Goal: Task Accomplishment & Management: Manage account settings

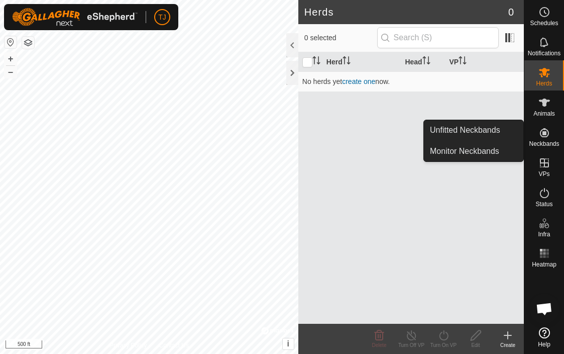
click at [542, 141] on span "Neckbands" at bounding box center [544, 144] width 30 height 6
click at [487, 129] on link "Unfitted Neckbands" at bounding box center [473, 130] width 99 height 20
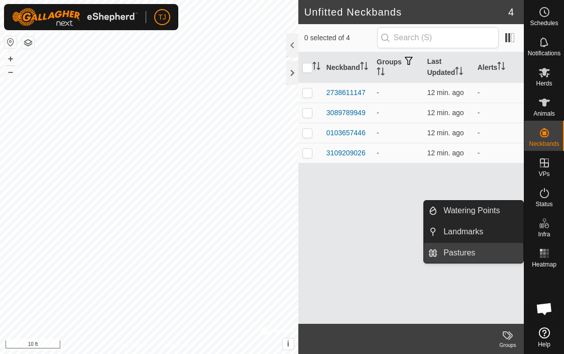
click at [464, 251] on link "Pastures" at bounding box center [480, 253] width 86 height 20
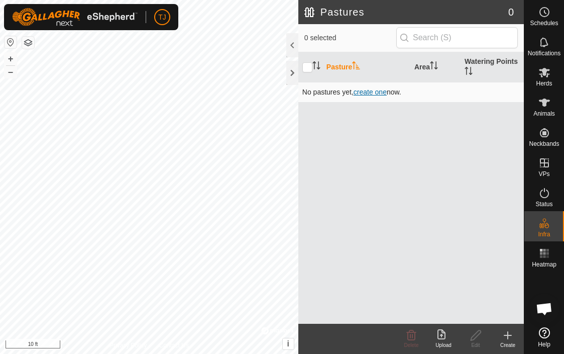
click at [372, 89] on span "create one" at bounding box center [370, 92] width 33 height 8
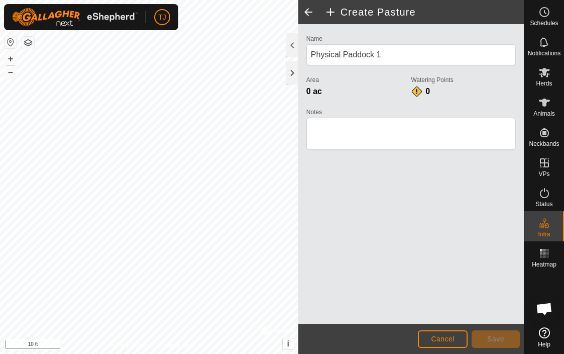
click at [310, 11] on span at bounding box center [308, 12] width 20 height 24
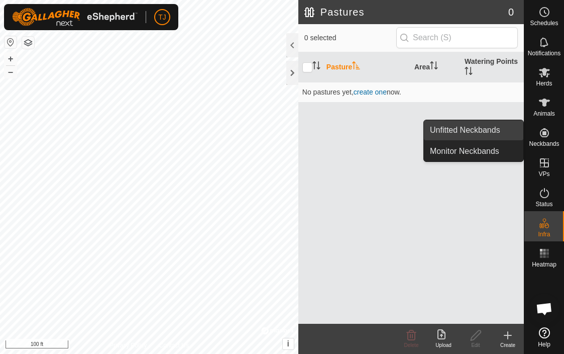
click at [493, 128] on link "Unfitted Neckbands" at bounding box center [473, 130] width 99 height 20
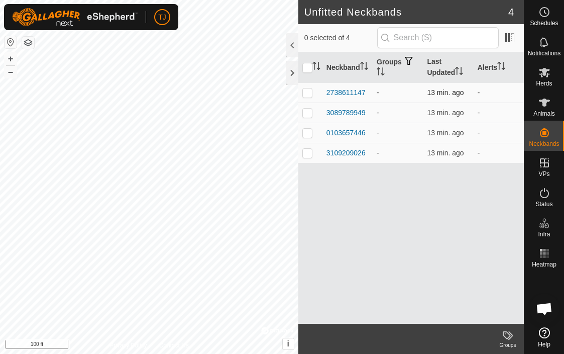
click at [308, 92] on p-checkbox at bounding box center [307, 92] width 10 height 8
checkbox input "true"
click at [308, 113] on p-checkbox at bounding box center [307, 112] width 10 height 8
checkbox input "true"
click at [309, 134] on p-checkbox at bounding box center [307, 133] width 10 height 8
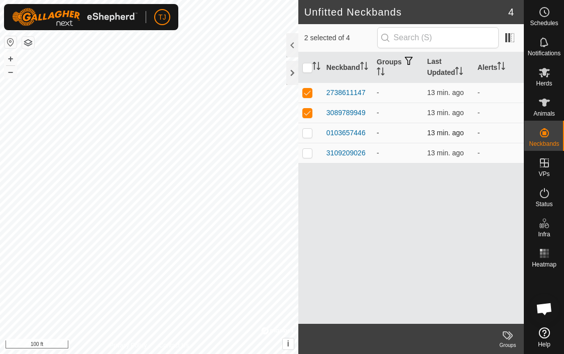
checkbox input "true"
click at [306, 155] on p-checkbox at bounding box center [307, 153] width 10 height 8
checkbox input "true"
click at [293, 71] on div at bounding box center [292, 73] width 12 height 24
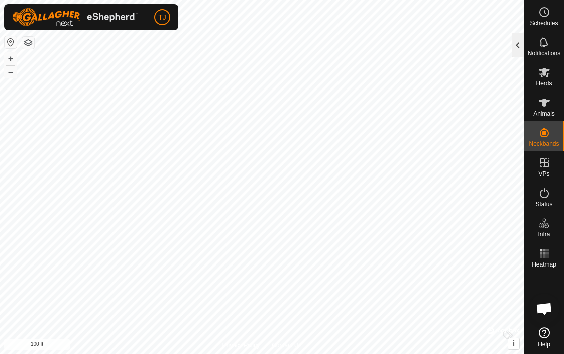
click at [517, 41] on div at bounding box center [518, 45] width 12 height 24
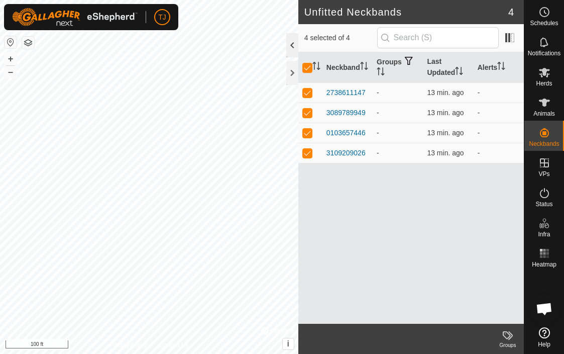
click at [295, 45] on div at bounding box center [292, 45] width 12 height 24
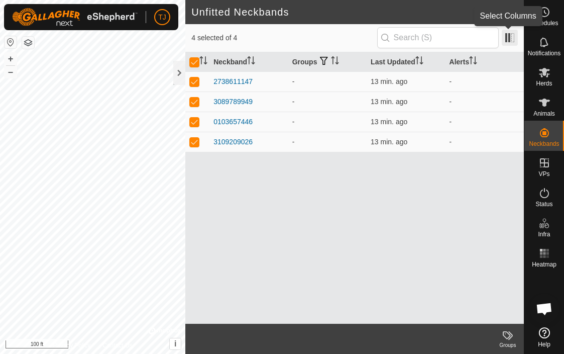
click at [514, 38] on span at bounding box center [510, 38] width 16 height 16
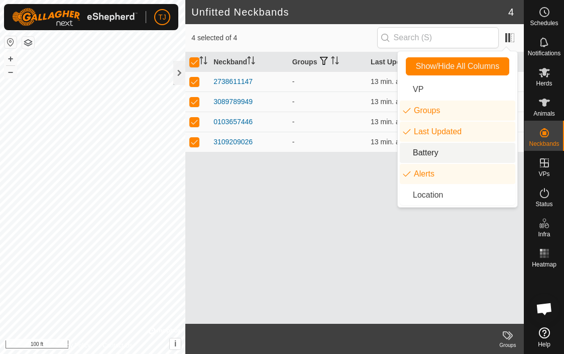
click at [445, 153] on li "Battery" at bounding box center [458, 153] width 116 height 20
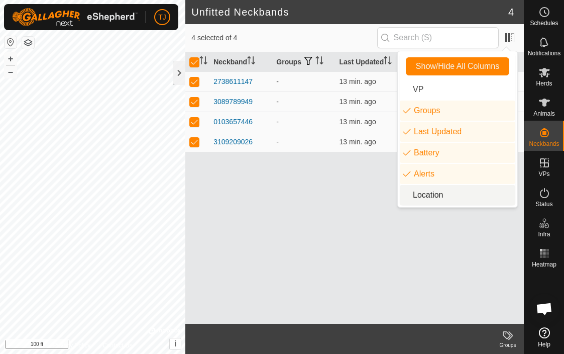
click at [431, 194] on li "Location" at bounding box center [458, 195] width 116 height 20
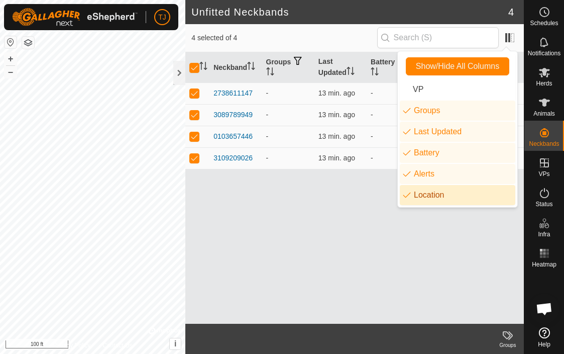
click at [369, 209] on div "Neckband Groups Last Updated Battery Alerts Location 2738611147 - 13 min. ago -…" at bounding box center [354, 187] width 338 height 271
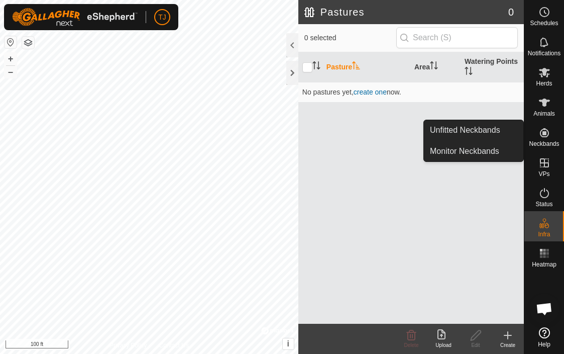
click at [546, 137] on icon at bounding box center [544, 132] width 9 height 9
click at [490, 131] on link "Unfitted Neckbands" at bounding box center [473, 130] width 99 height 20
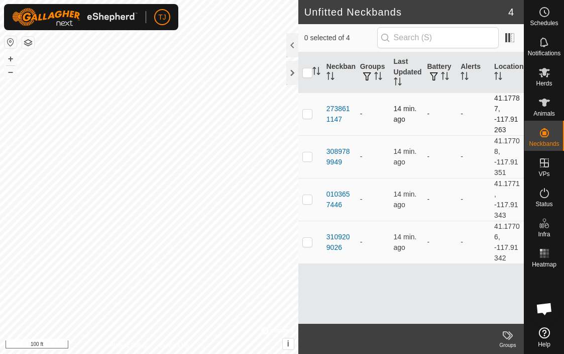
click at [305, 113] on p-checkbox at bounding box center [307, 113] width 10 height 8
checkbox input "true"
click at [306, 156] on p-checkbox at bounding box center [307, 156] width 10 height 8
checkbox input "true"
click at [308, 198] on p-checkbox at bounding box center [307, 199] width 10 height 8
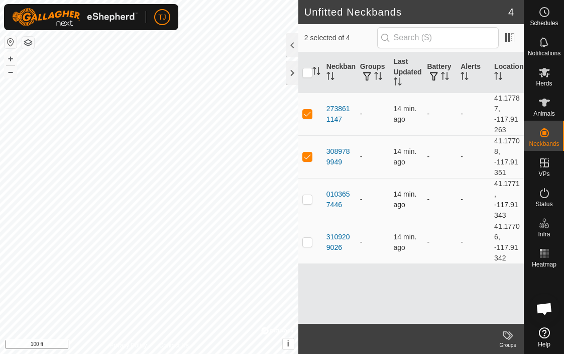
checkbox input "true"
click at [310, 244] on p-checkbox at bounding box center [307, 242] width 10 height 8
checkbox input "true"
click at [508, 335] on icon at bounding box center [508, 335] width 12 height 12
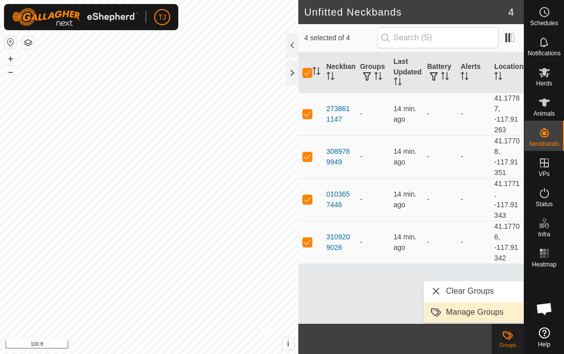
click at [488, 310] on link "Manage Groups" at bounding box center [473, 312] width 99 height 20
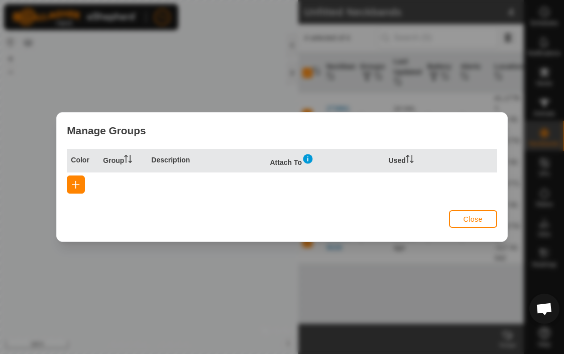
click at [77, 183] on span "button" at bounding box center [76, 184] width 8 height 8
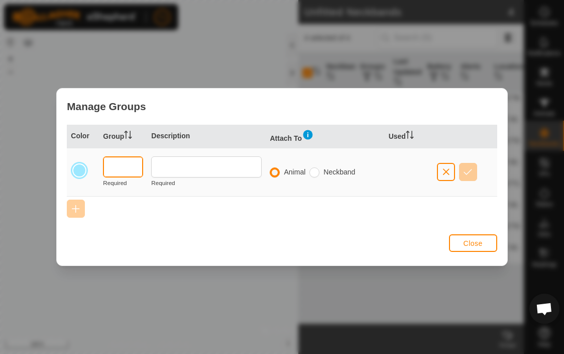
click at [122, 168] on input "text" at bounding box center [123, 166] width 40 height 21
type input "TEST"
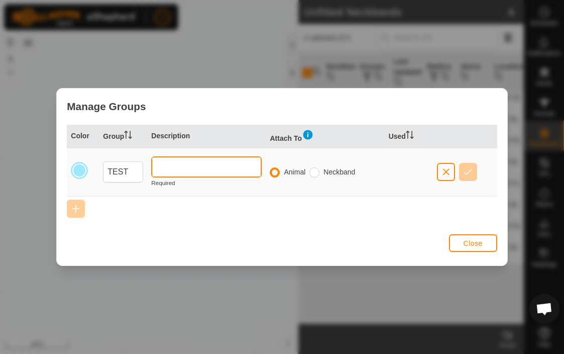
click at [171, 168] on input "text" at bounding box center [206, 166] width 110 height 21
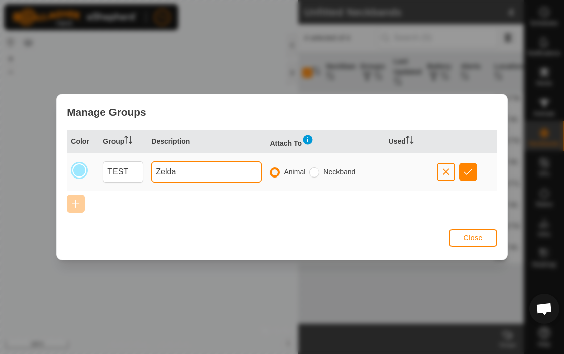
type input "Zelda"
click at [469, 170] on span "button" at bounding box center [468, 172] width 9 height 8
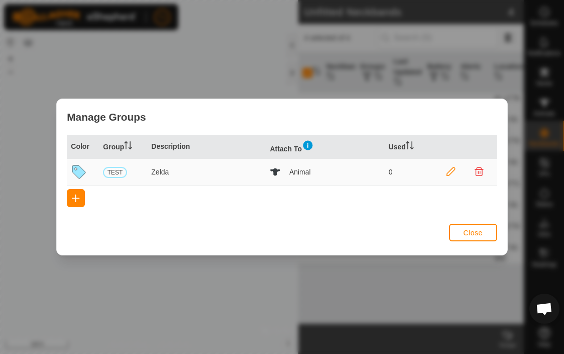
click at [470, 229] on span "Close" at bounding box center [473, 232] width 19 height 8
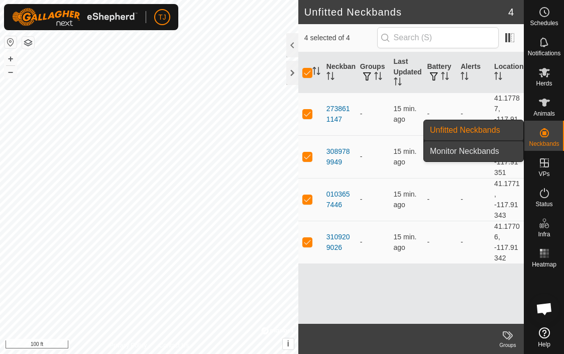
click at [488, 151] on link "Monitor Neckbands" at bounding box center [473, 151] width 99 height 20
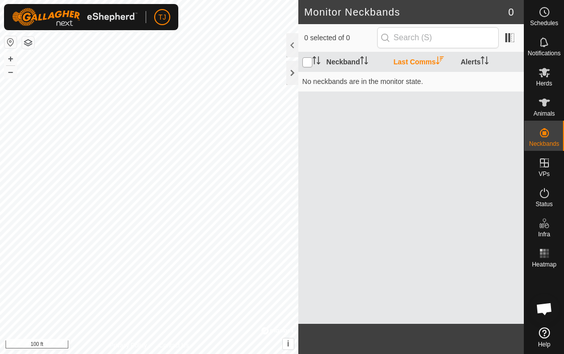
click at [306, 60] on input "checkbox" at bounding box center [307, 62] width 10 height 10
checkbox input "true"
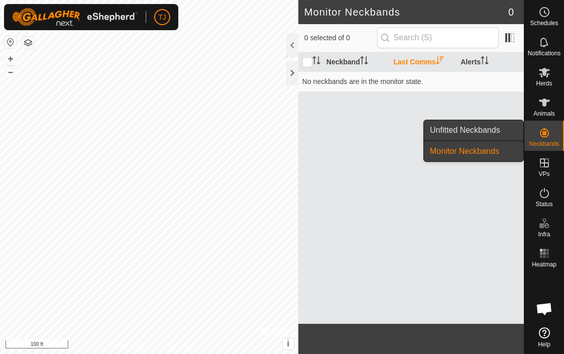
click at [495, 129] on link "Unfitted Neckbands" at bounding box center [473, 130] width 99 height 20
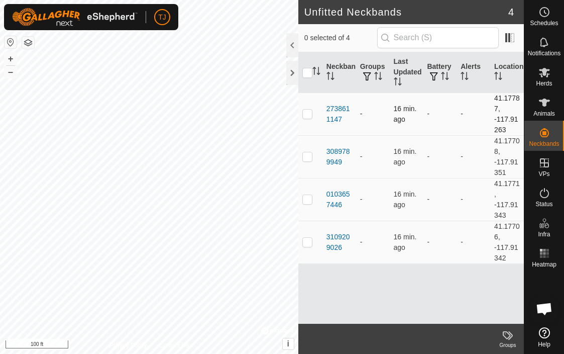
click at [308, 113] on p-checkbox at bounding box center [307, 113] width 10 height 8
checkbox input "true"
click at [307, 73] on input "checkbox" at bounding box center [307, 73] width 10 height 10
checkbox input "true"
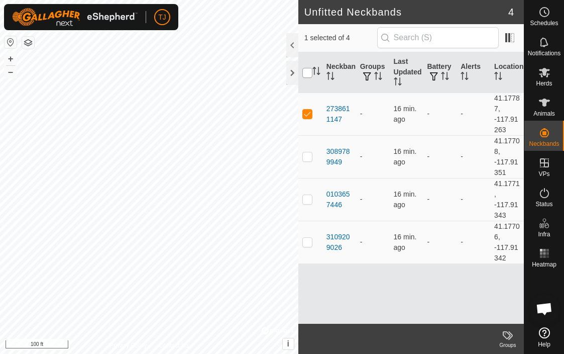
checkbox input "true"
click at [368, 75] on span "button" at bounding box center [367, 76] width 8 height 8
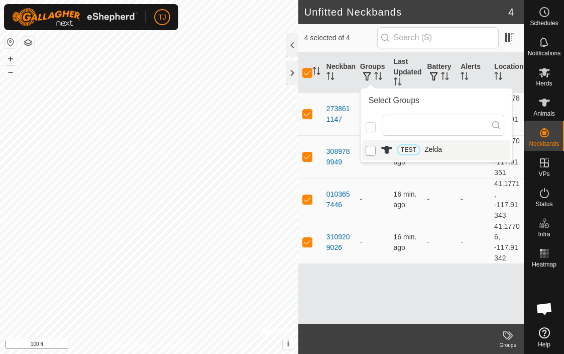
click at [372, 151] on input "TEST" at bounding box center [371, 151] width 10 height 10
checkbox input "true"
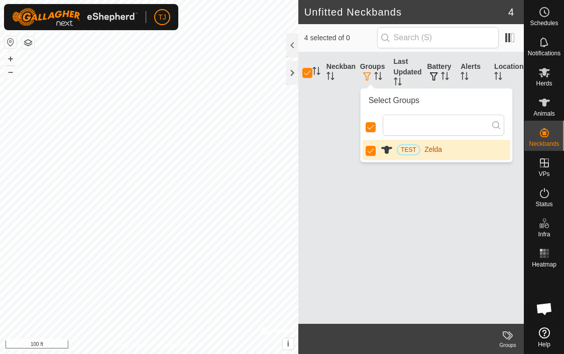
click at [378, 174] on div "Neckband Groups Last Updated Battery Alerts Location" at bounding box center [410, 187] width 225 height 271
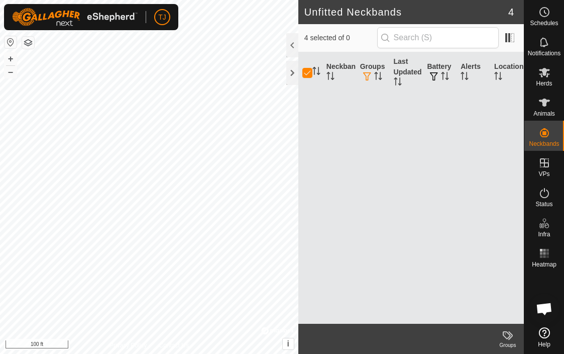
click at [507, 337] on icon at bounding box center [508, 335] width 12 height 12
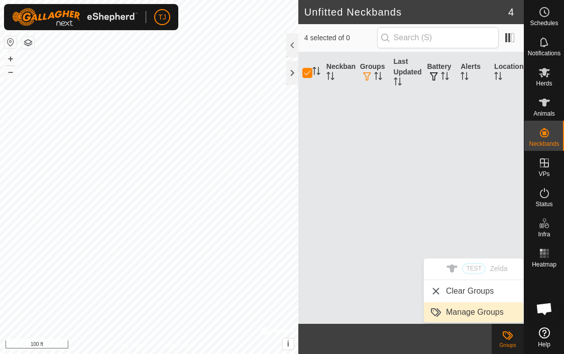
click at [484, 312] on span "Manage Groups" at bounding box center [475, 312] width 58 height 12
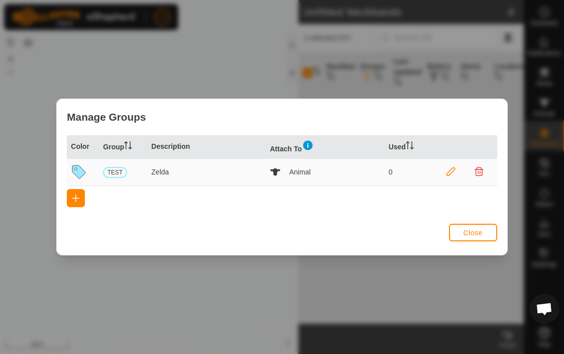
click at [476, 231] on span "Close" at bounding box center [473, 232] width 19 height 8
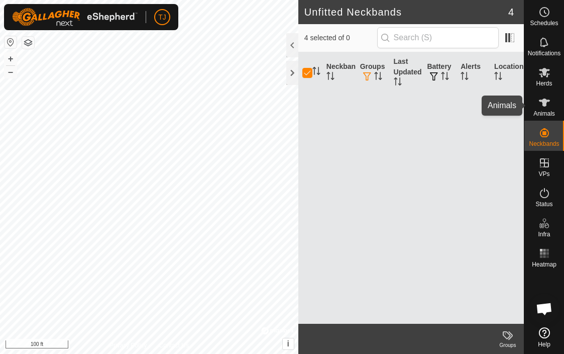
click at [546, 104] on icon at bounding box center [544, 102] width 12 height 12
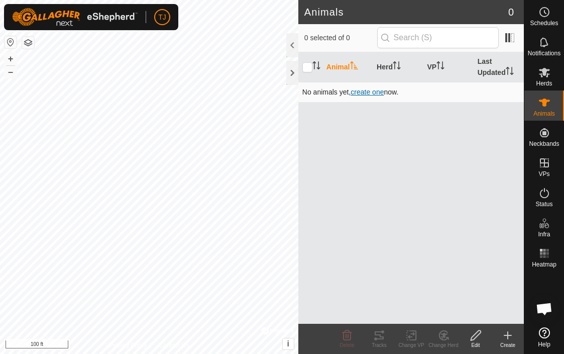
click at [372, 92] on span "create one" at bounding box center [367, 92] width 33 height 8
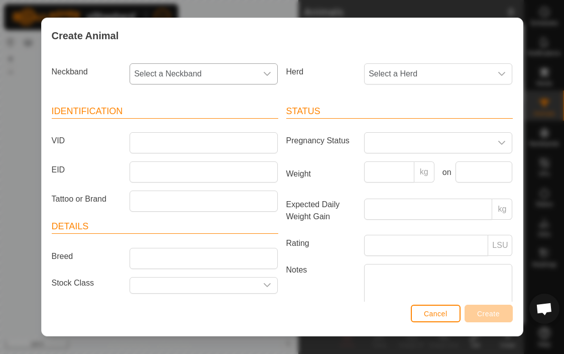
click at [264, 72] on icon "dropdown trigger" at bounding box center [267, 74] width 8 height 8
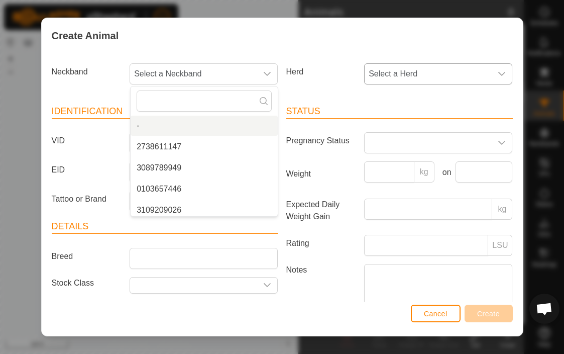
click at [504, 73] on icon "dropdown trigger" at bounding box center [502, 74] width 7 height 4
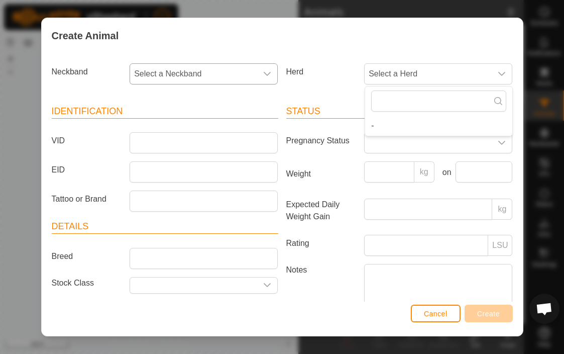
click at [269, 71] on icon "dropdown trigger" at bounding box center [267, 74] width 8 height 8
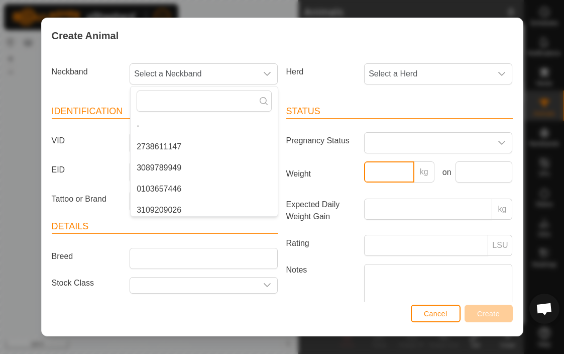
click at [392, 176] on input "Weight" at bounding box center [389, 171] width 50 height 21
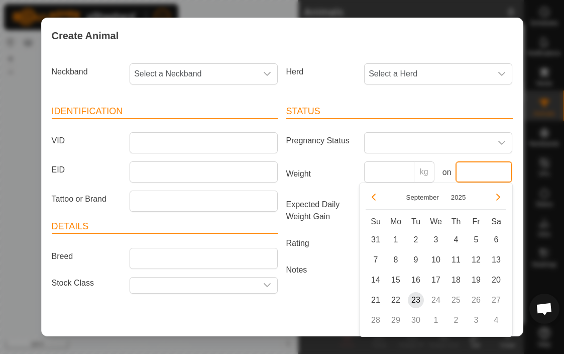
click at [481, 176] on input "text" at bounding box center [483, 171] width 57 height 21
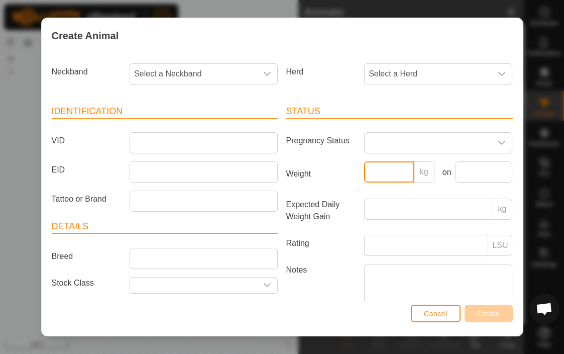
click at [387, 171] on input "Weight" at bounding box center [389, 171] width 50 height 21
click at [335, 176] on label "Weight" at bounding box center [321, 173] width 78 height 25
click at [364, 176] on input "Weight" at bounding box center [389, 171] width 50 height 21
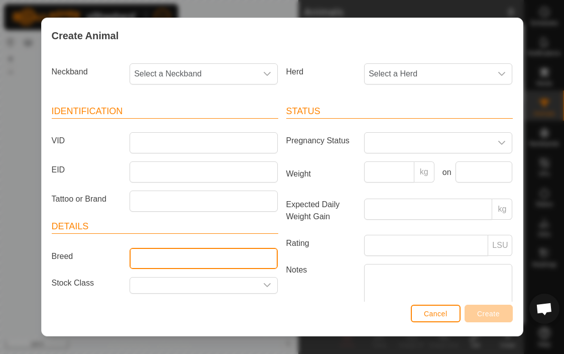
click at [176, 259] on input "Breed" at bounding box center [204, 258] width 148 height 21
type input "Jersey"
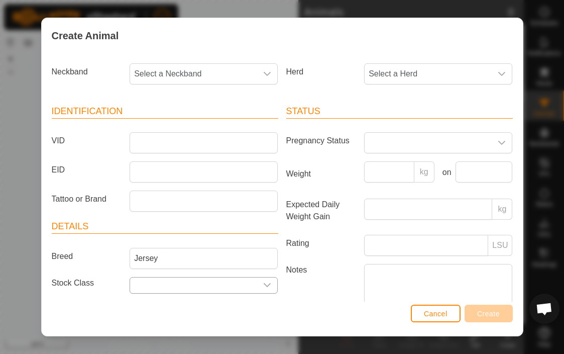
click at [271, 283] on icon "dropdown trigger" at bounding box center [267, 285] width 7 height 4
click at [96, 310] on div "Cancel Create" at bounding box center [282, 318] width 481 height 34
click at [502, 142] on icon "dropdown trigger" at bounding box center [502, 143] width 8 height 8
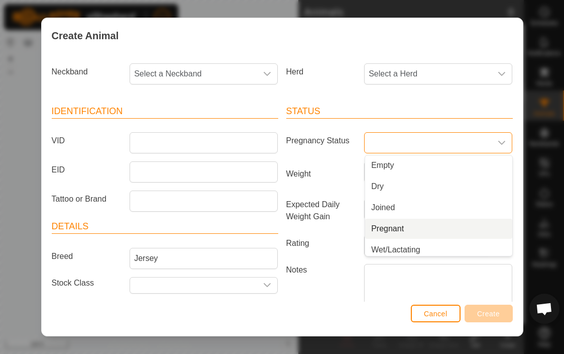
click at [386, 225] on li "Pregnant" at bounding box center [438, 228] width 147 height 20
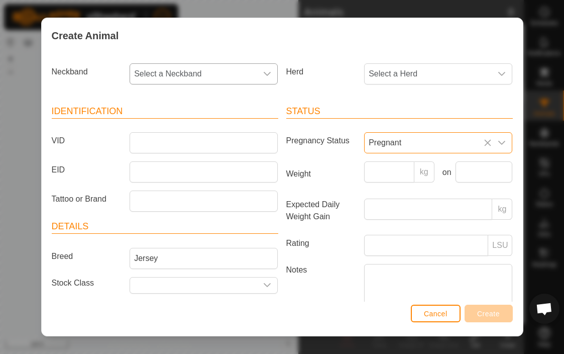
click at [265, 71] on icon "dropdown trigger" at bounding box center [267, 74] width 8 height 8
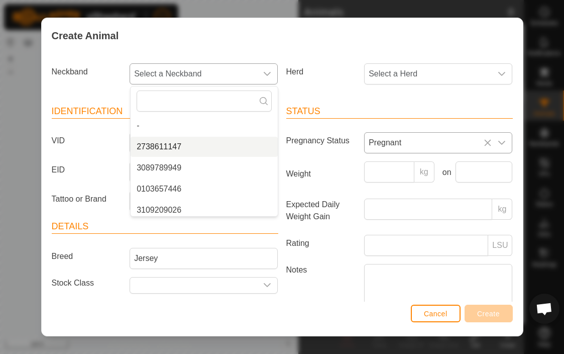
click at [173, 148] on li "2738611147" at bounding box center [204, 147] width 147 height 20
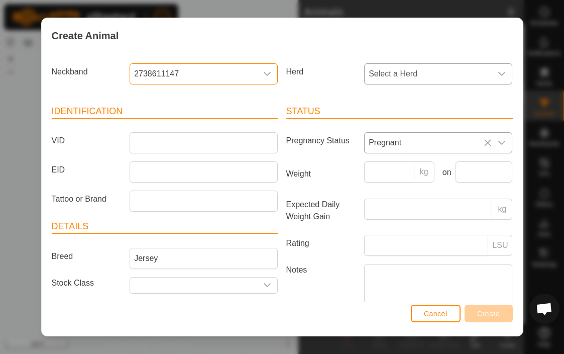
click at [500, 72] on icon "dropdown trigger" at bounding box center [502, 74] width 8 height 8
click at [338, 87] on div "Herd Select a Herd -" at bounding box center [399, 77] width 235 height 37
click at [434, 312] on span "Cancel" at bounding box center [436, 313] width 24 height 8
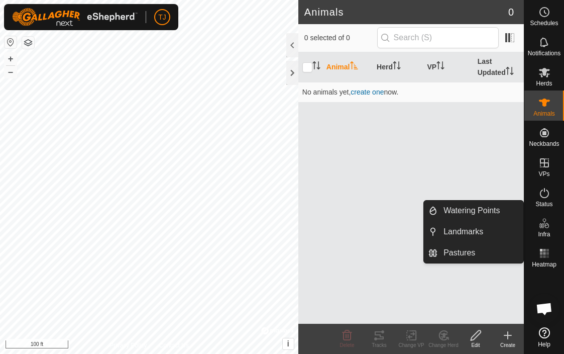
click at [472, 158] on div "Animal Herd VP Last Updated No animals yet, create one now." at bounding box center [410, 187] width 225 height 271
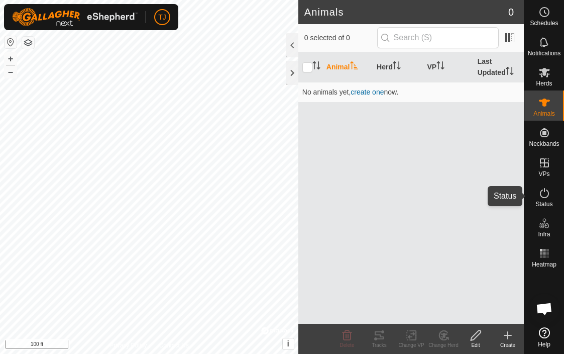
click at [542, 194] on icon at bounding box center [544, 193] width 12 height 12
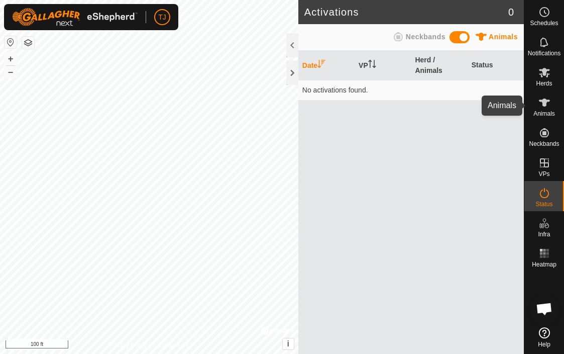
click at [547, 109] on es-animals-svg-icon at bounding box center [544, 102] width 18 height 16
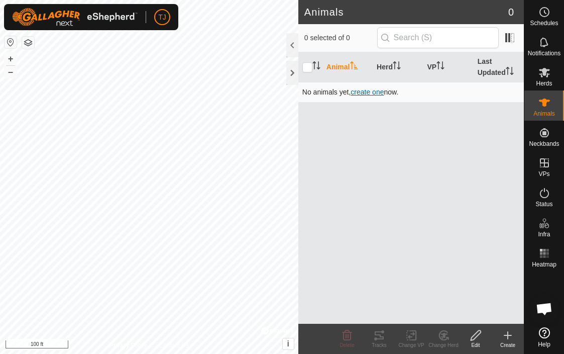
click at [365, 92] on span "create one" at bounding box center [367, 92] width 33 height 8
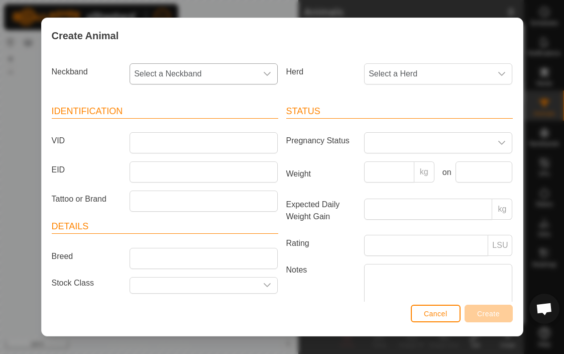
click at [269, 73] on icon "dropdown trigger" at bounding box center [267, 74] width 8 height 8
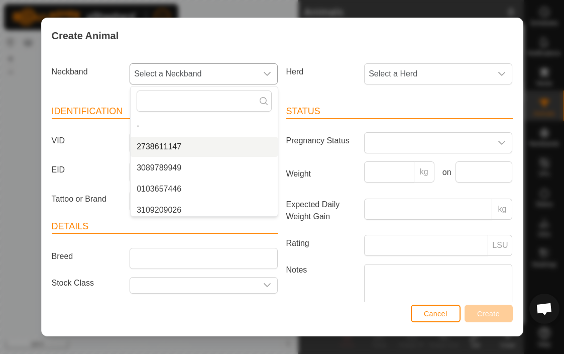
click at [167, 144] on li "2738611147" at bounding box center [204, 147] width 147 height 20
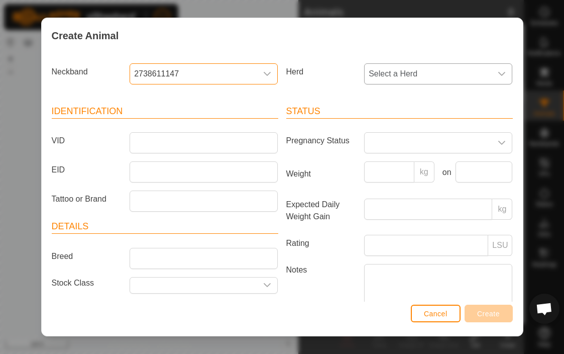
click at [503, 72] on icon "dropdown trigger" at bounding box center [502, 74] width 8 height 8
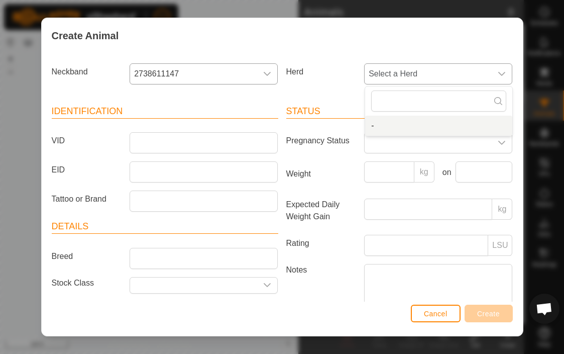
click at [406, 124] on li "-" at bounding box center [438, 126] width 147 height 20
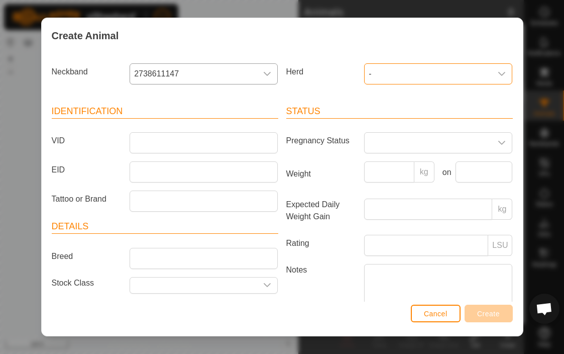
click at [395, 97] on div "Status Pregnancy Status Weight kg on Expected Daily Weight Gain kg Rating LSU N…" at bounding box center [399, 225] width 235 height 266
click at [273, 282] on div "dropdown trigger" at bounding box center [267, 285] width 20 height 16
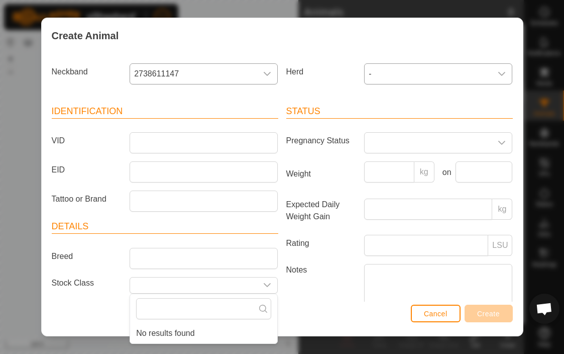
click at [207, 332] on li "No results found" at bounding box center [203, 333] width 147 height 20
click at [214, 312] on input "text" at bounding box center [203, 308] width 135 height 21
click at [297, 305] on div "Cancel Create" at bounding box center [282, 318] width 481 height 34
click at [437, 308] on button "Cancel" at bounding box center [436, 313] width 50 height 18
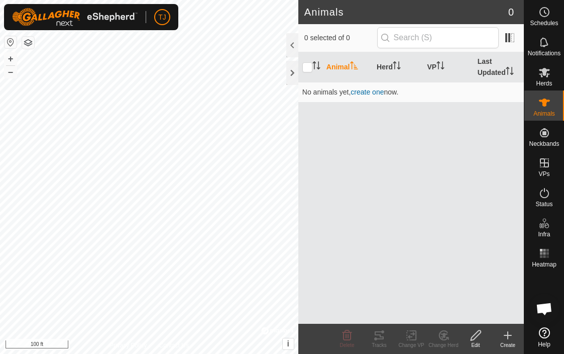
click at [437, 308] on div "Animal Herd VP Last Updated No animals yet, create one now." at bounding box center [410, 187] width 225 height 271
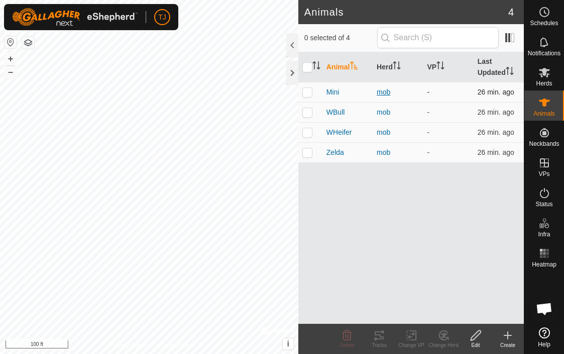
click at [381, 94] on div "mob" at bounding box center [398, 92] width 42 height 11
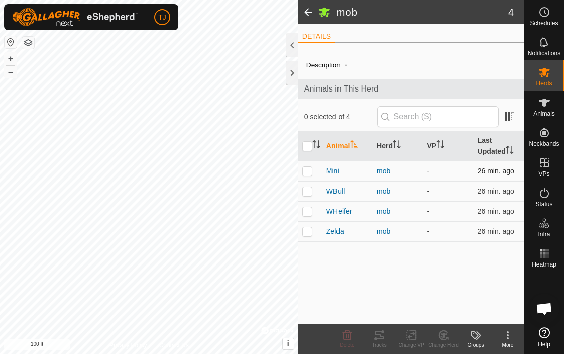
click at [331, 171] on span "Mini" at bounding box center [332, 171] width 13 height 11
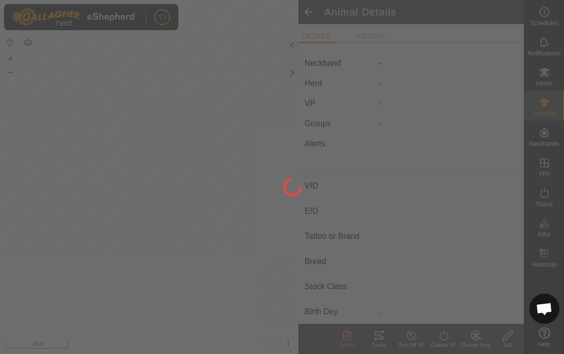
type input "Mini"
type input "-"
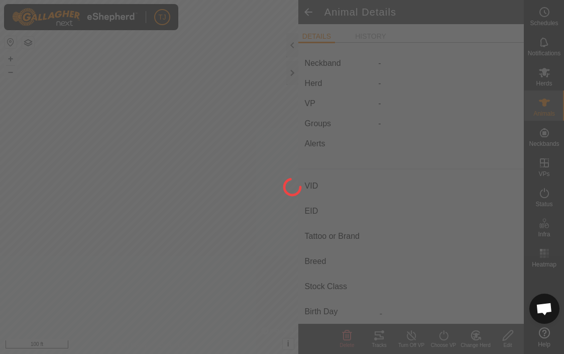
type input "-"
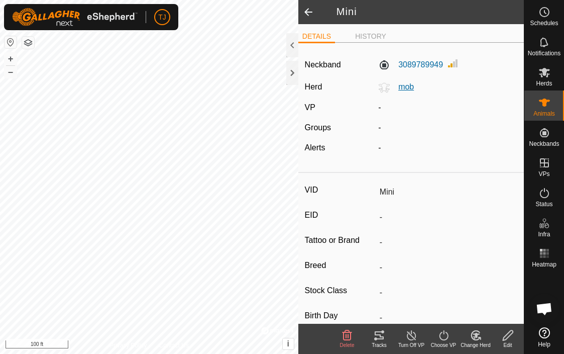
click at [406, 90] on span "mob" at bounding box center [402, 86] width 24 height 9
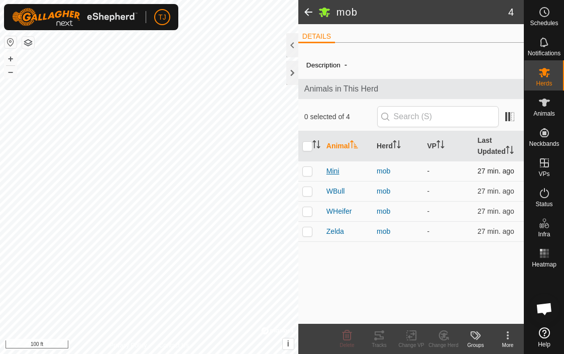
click at [332, 171] on span "Mini" at bounding box center [332, 171] width 13 height 11
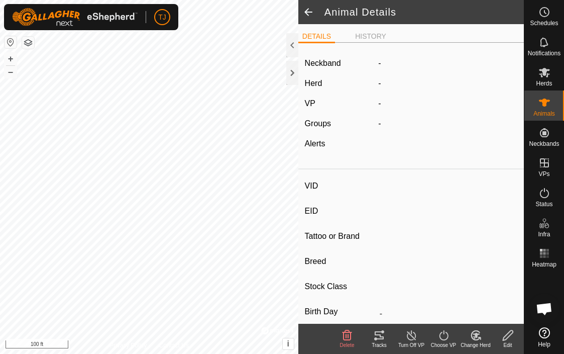
type input "Mini"
type input "-"
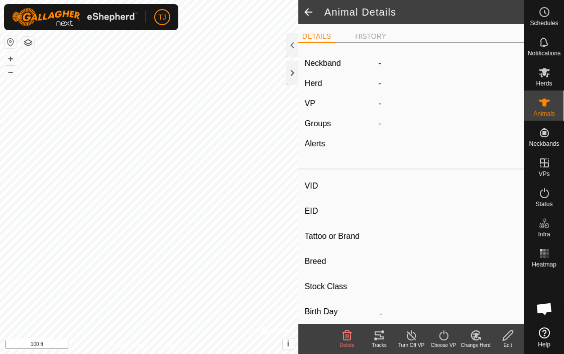
type input "-"
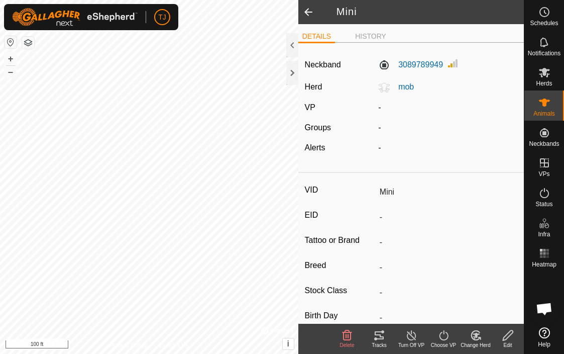
click at [307, 9] on span at bounding box center [308, 12] width 20 height 24
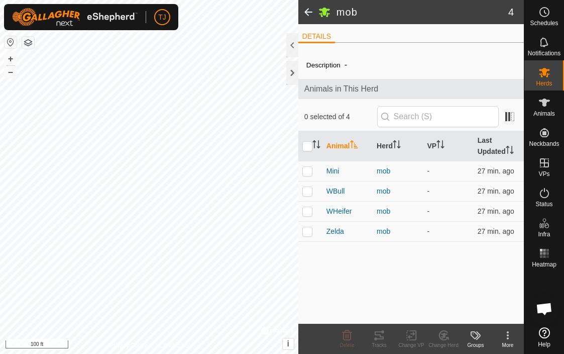
click at [307, 14] on span at bounding box center [308, 12] width 20 height 24
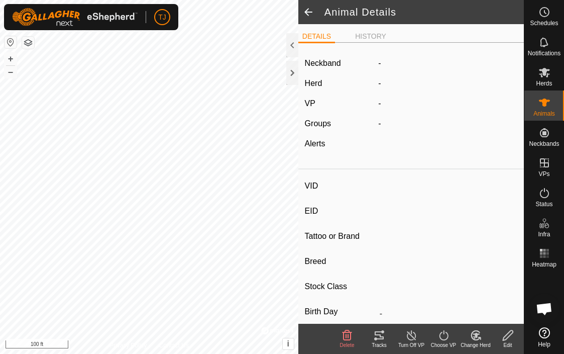
type input "Mini"
type input "-"
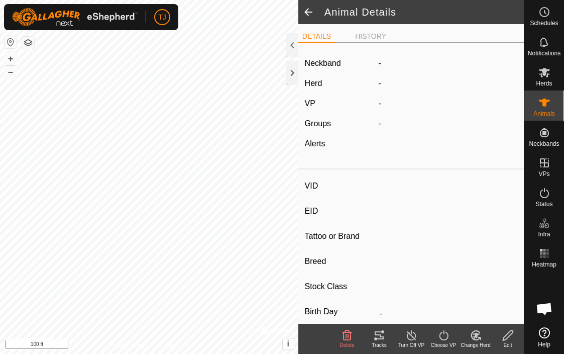
type input "-"
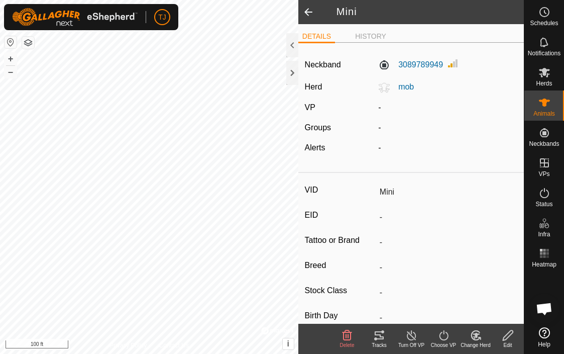
click at [307, 14] on span at bounding box center [308, 12] width 20 height 24
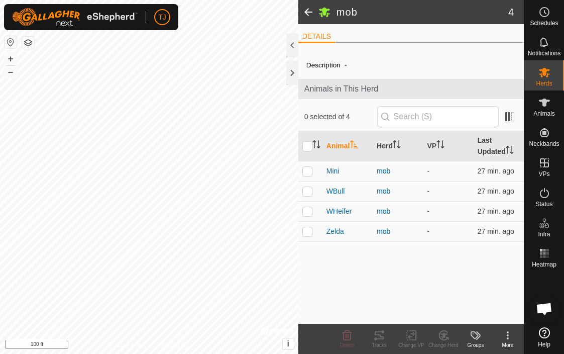
click at [307, 14] on span at bounding box center [308, 12] width 20 height 24
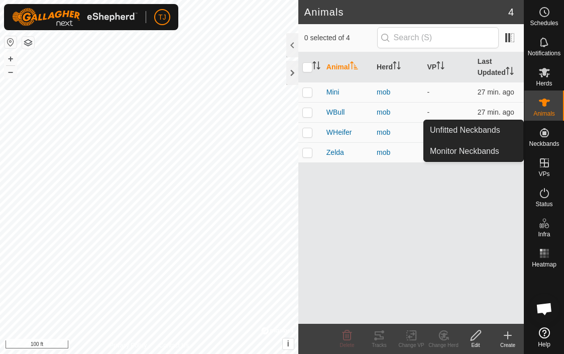
click at [550, 144] on span "Neckbands" at bounding box center [544, 144] width 30 height 6
click at [484, 127] on link "Unfitted Neckbands" at bounding box center [473, 130] width 99 height 20
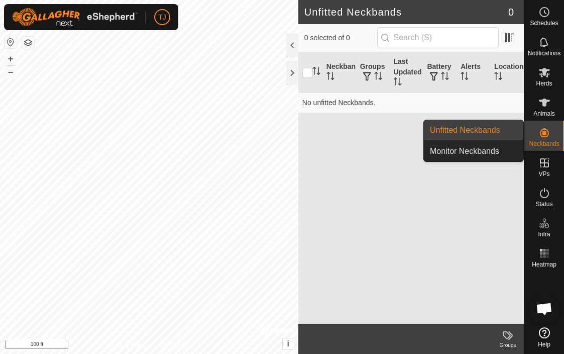
click at [553, 131] on es-neckbands-svg-icon at bounding box center [544, 133] width 18 height 16
click at [477, 150] on link "Monitor Neckbands" at bounding box center [473, 151] width 99 height 20
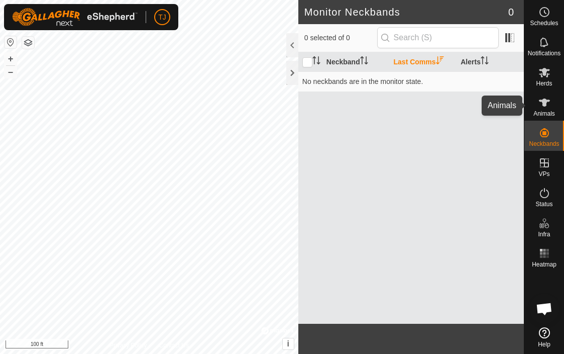
click at [546, 111] on span "Animals" at bounding box center [544, 113] width 22 height 6
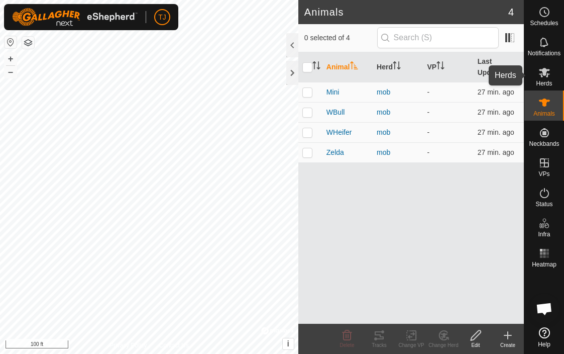
click at [547, 79] on es-mob-svg-icon at bounding box center [544, 72] width 18 height 16
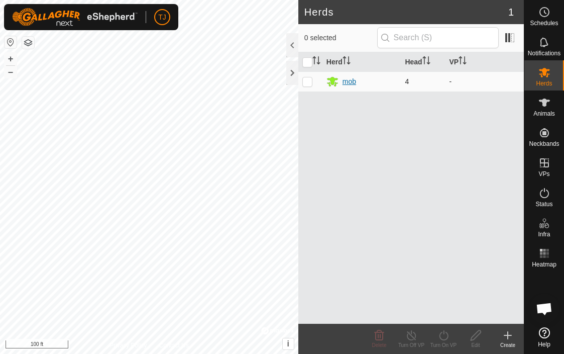
click at [353, 80] on div "mob" at bounding box center [349, 81] width 14 height 11
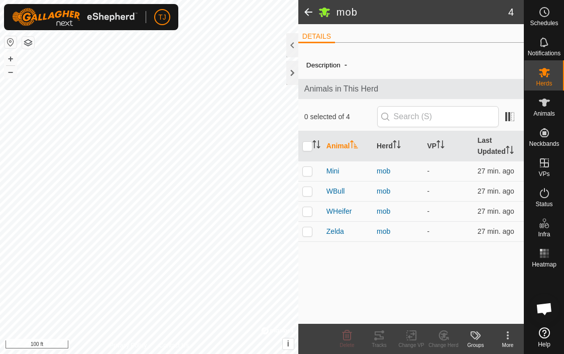
click at [310, 14] on span at bounding box center [308, 12] width 20 height 24
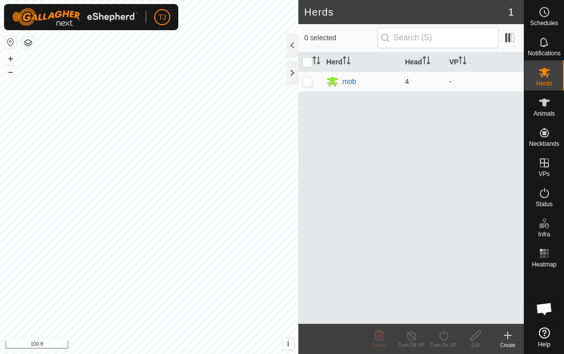
click at [308, 85] on p-checkbox at bounding box center [307, 81] width 10 height 8
checkbox input "true"
click at [477, 338] on icon at bounding box center [476, 335] width 13 height 12
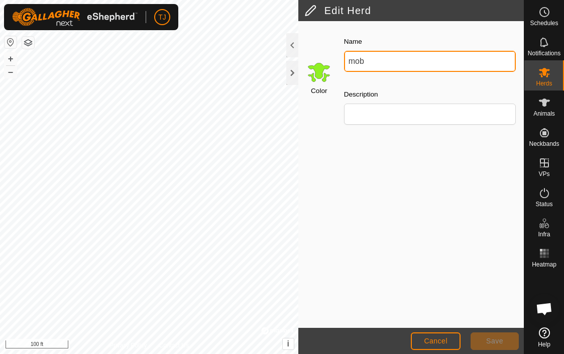
click at [373, 64] on input "mob" at bounding box center [430, 61] width 172 height 21
type input "m"
type input "Test"
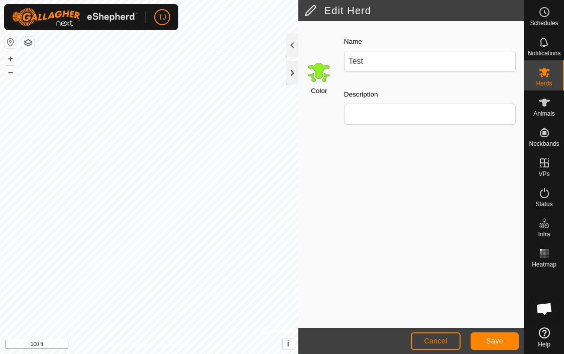
click at [387, 165] on div "Color Name Test Description" at bounding box center [410, 174] width 225 height 307
click at [491, 342] on span "Save" at bounding box center [494, 340] width 17 height 8
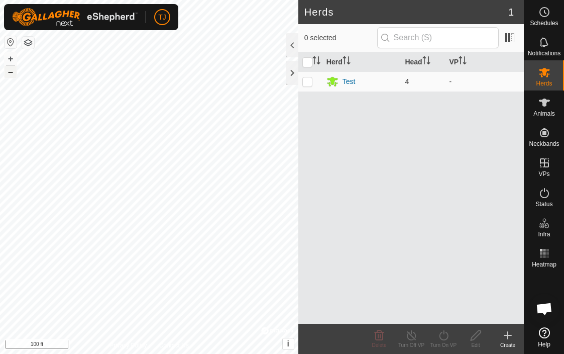
click at [11, 74] on button "–" at bounding box center [11, 72] width 12 height 12
click at [12, 60] on button "+" at bounding box center [11, 59] width 12 height 12
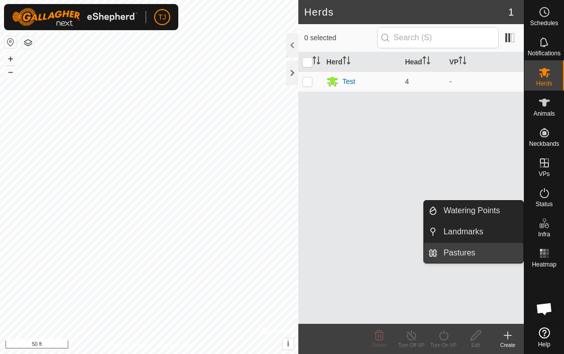
click at [471, 252] on link "Pastures" at bounding box center [480, 253] width 86 height 20
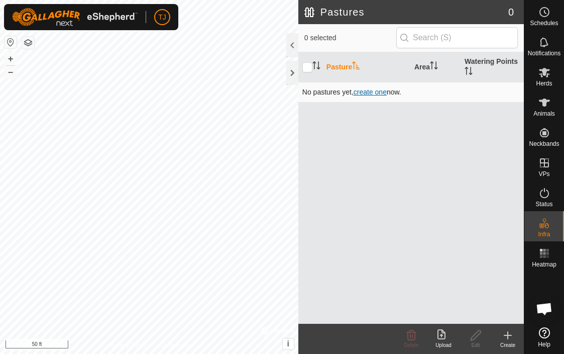
click at [373, 92] on span "create one" at bounding box center [370, 92] width 33 height 8
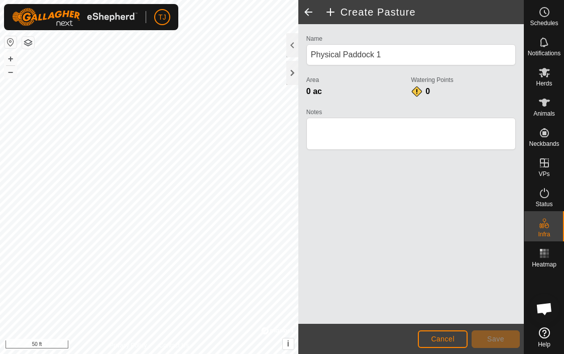
click at [438, 339] on span "Cancel" at bounding box center [443, 338] width 24 height 8
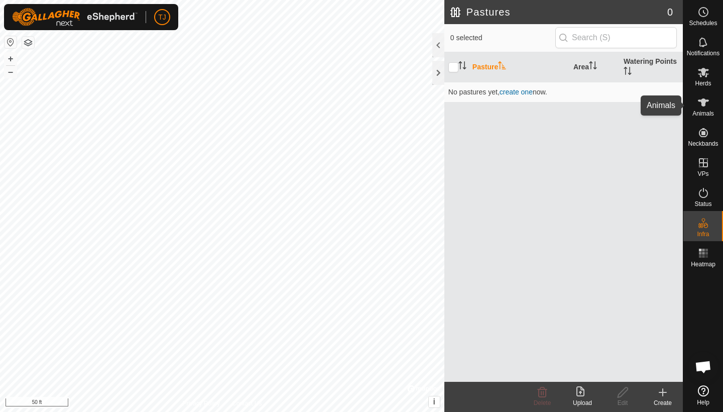
click at [563, 105] on icon at bounding box center [703, 102] width 11 height 8
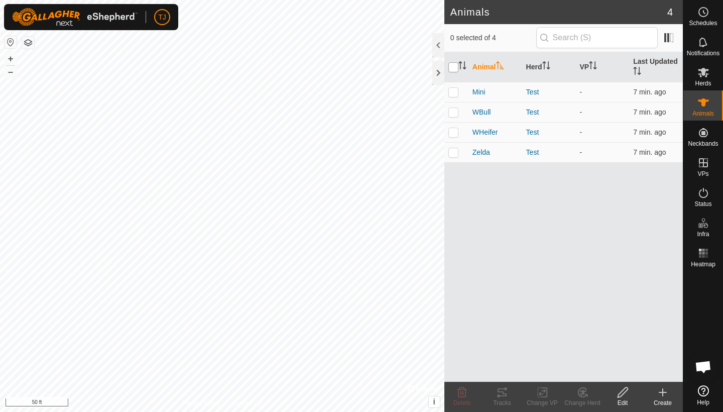
click at [455, 65] on input "checkbox" at bounding box center [453, 67] width 10 height 10
checkbox input "true"
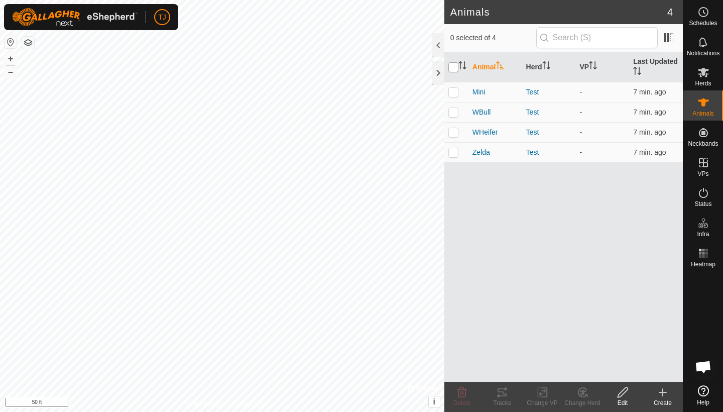
checkbox input "true"
click at [12, 72] on button "–" at bounding box center [11, 72] width 12 height 12
click at [10, 59] on button "+" at bounding box center [11, 59] width 12 height 12
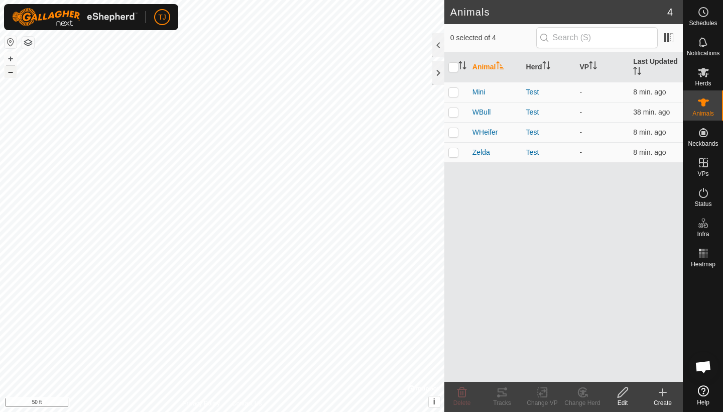
click at [13, 72] on button "–" at bounding box center [11, 72] width 12 height 12
